Goal: Task Accomplishment & Management: Complete application form

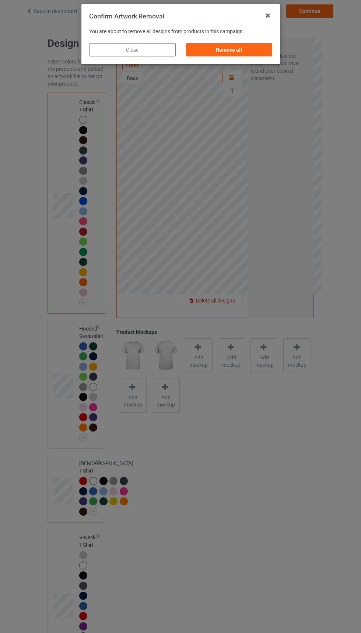
click at [234, 48] on div "Remove all" at bounding box center [229, 49] width 87 height 13
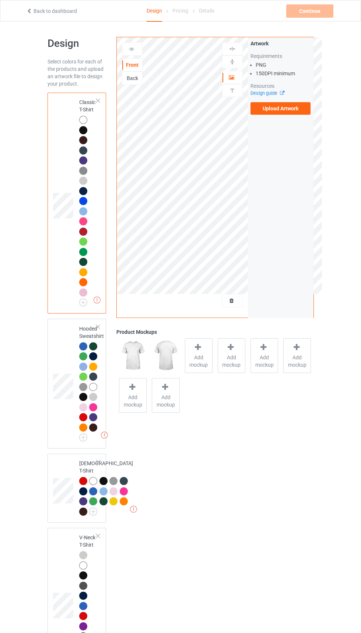
click at [281, 105] on label "Upload Artwork" at bounding box center [281, 108] width 60 height 13
click at [0, 0] on input "Upload Artwork" at bounding box center [0, 0] width 0 height 0
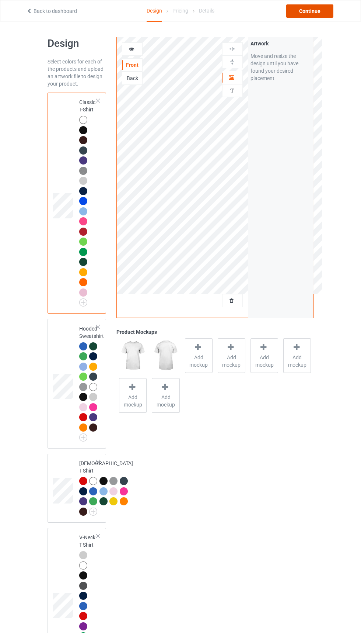
click at [306, 8] on div "Continue" at bounding box center [310, 10] width 47 height 13
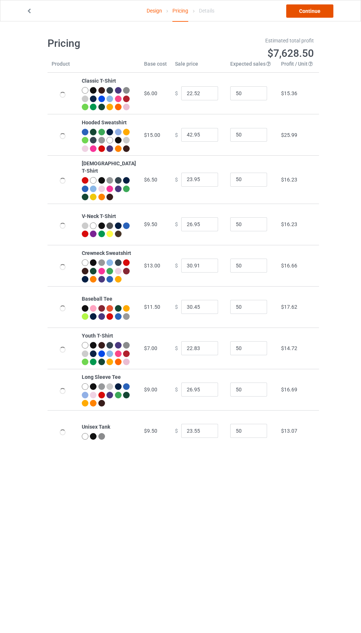
click at [305, 8] on link "Continue" at bounding box center [310, 10] width 47 height 13
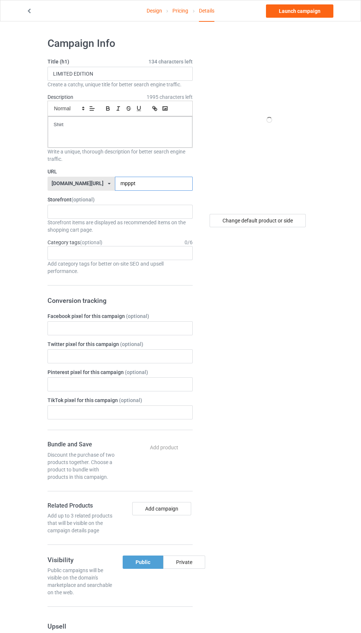
click at [148, 185] on input "mpppt" at bounding box center [154, 184] width 78 height 14
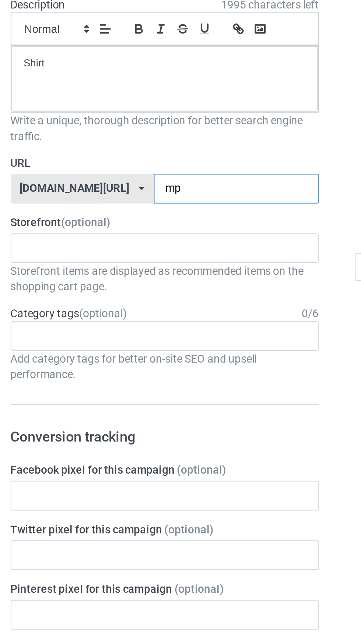
type input "m"
type input "Gttr2"
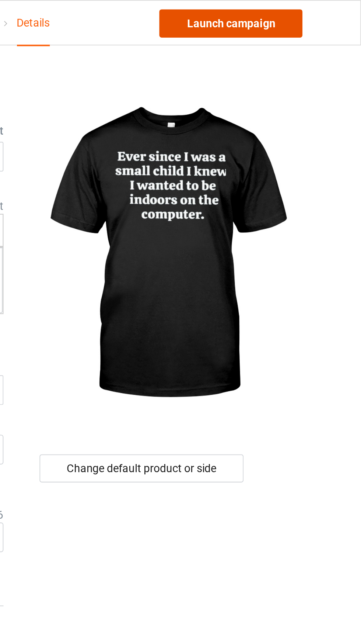
click at [316, 7] on link "Launch campaign" at bounding box center [299, 10] width 67 height 13
